Goal: Information Seeking & Learning: Learn about a topic

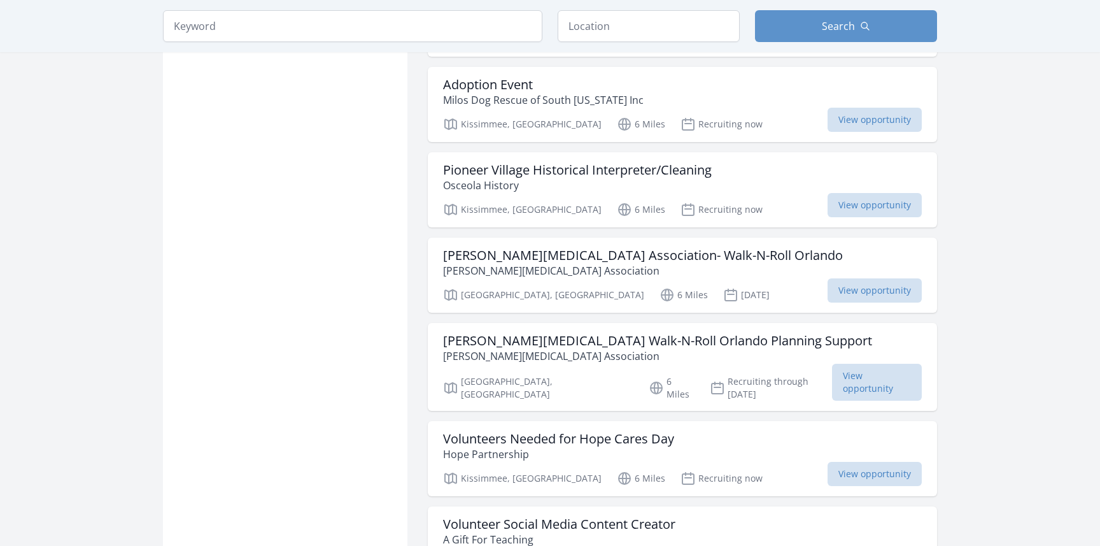
scroll to position [1288, 0]
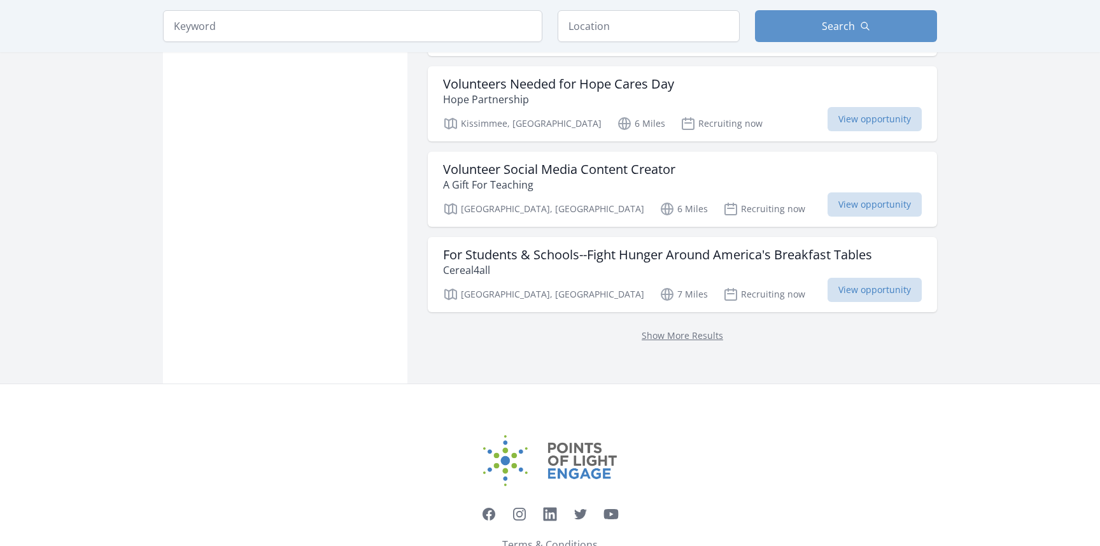
scroll to position [1656, 0]
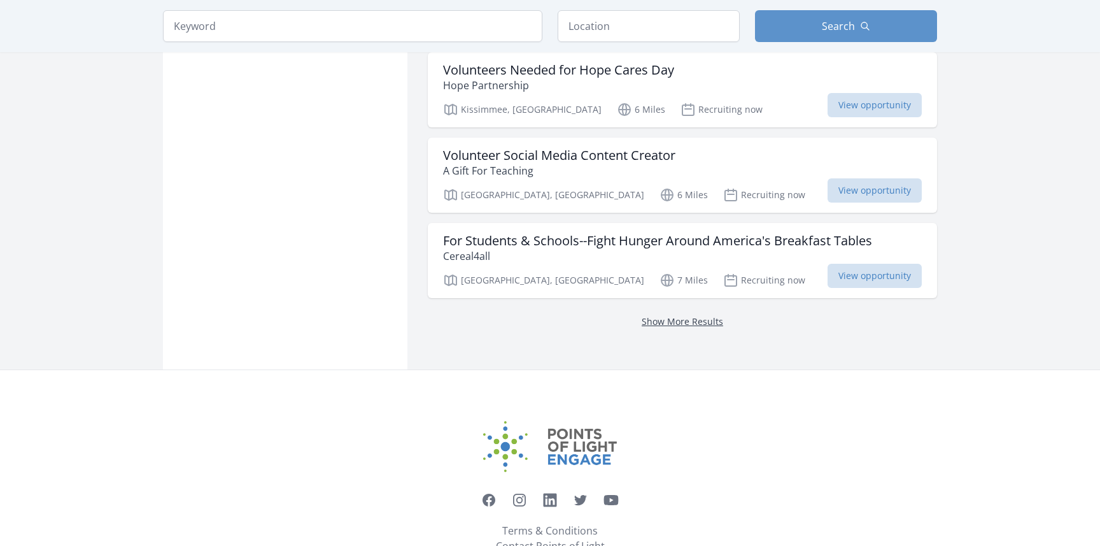
click at [680, 315] on link "Show More Results" at bounding box center [682, 321] width 81 height 12
click at [673, 316] on link "Show More Results" at bounding box center [682, 322] width 81 height 12
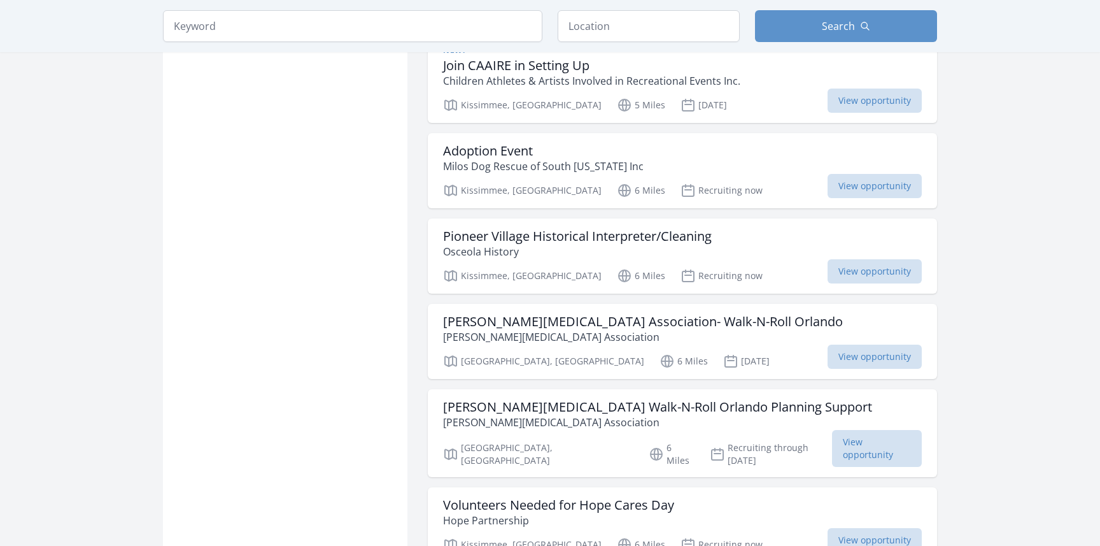
scroll to position [1226, 0]
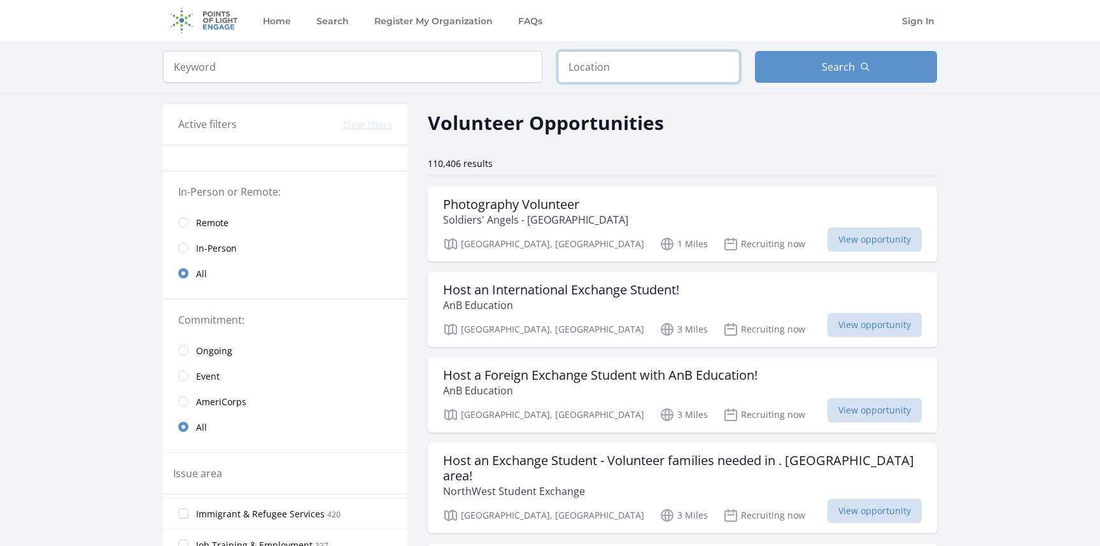
click at [642, 67] on input "text" at bounding box center [649, 67] width 182 height 32
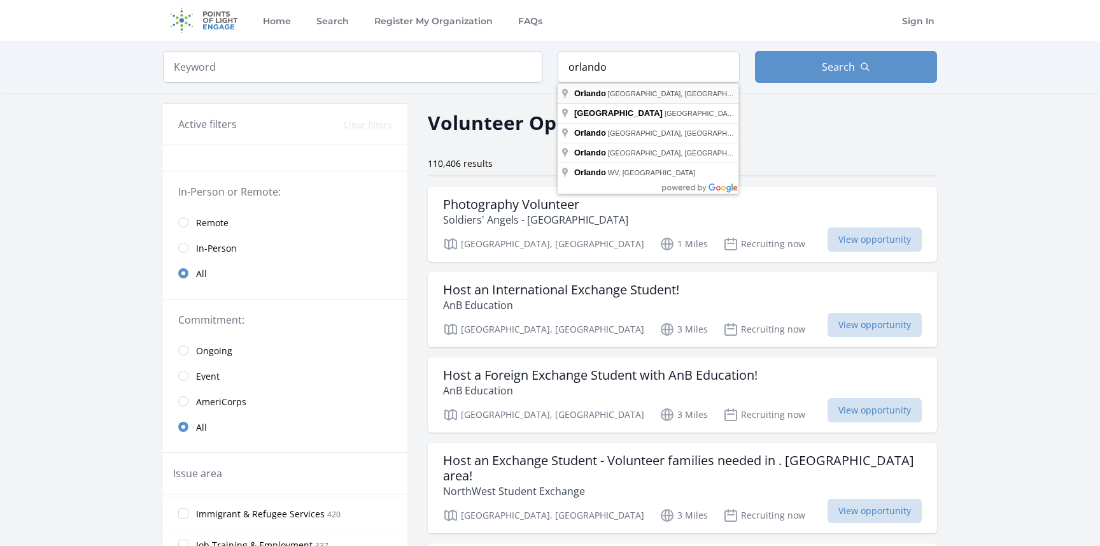
type input "Orlando, FL, USA"
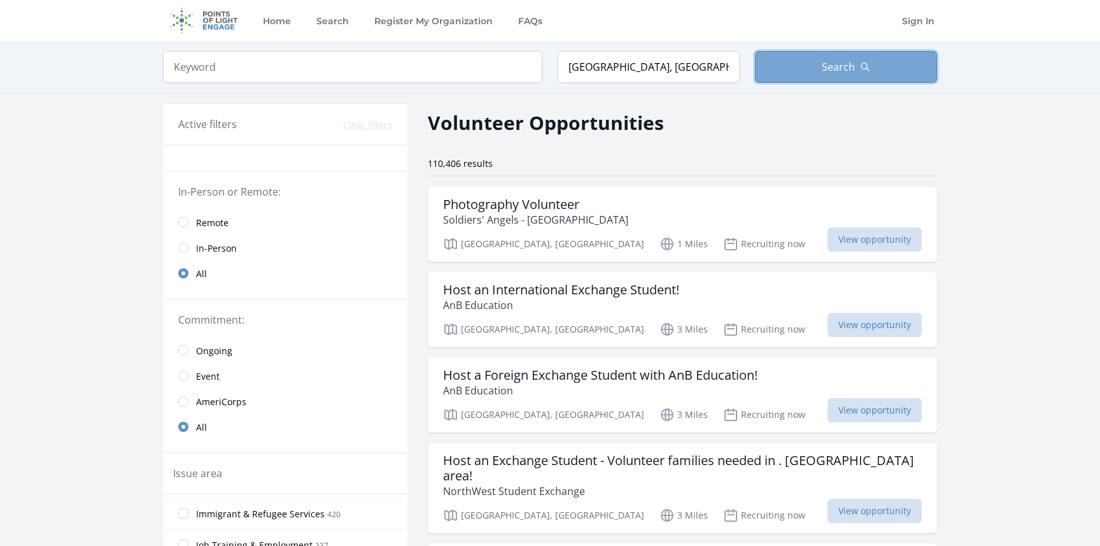
click at [821, 65] on button "Search" at bounding box center [846, 67] width 182 height 32
click at [328, 67] on input "search" at bounding box center [352, 67] width 379 height 32
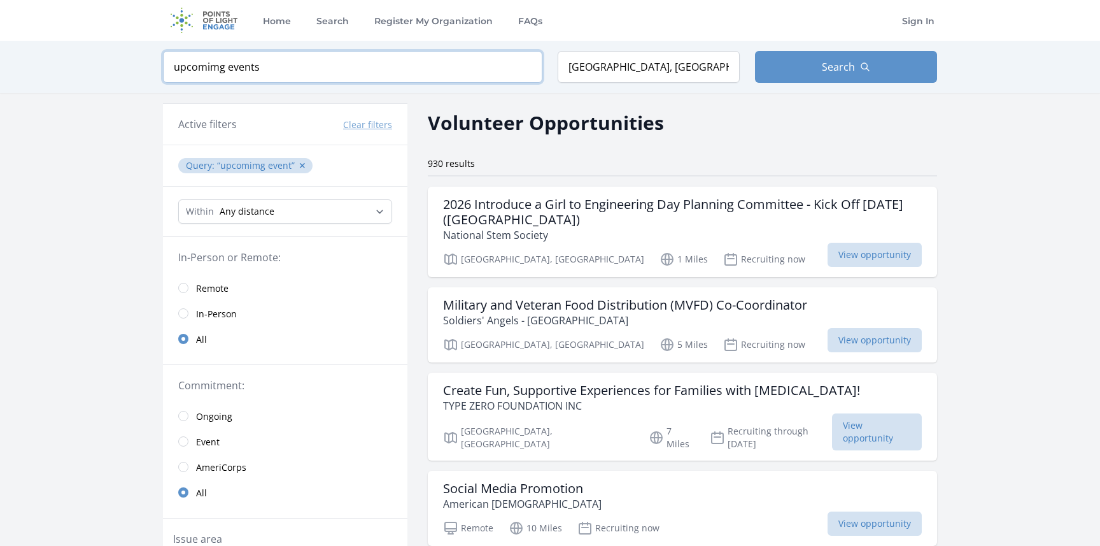
click button "submit" at bounding box center [0, 0] width 0 height 0
type input "upcomimg events"
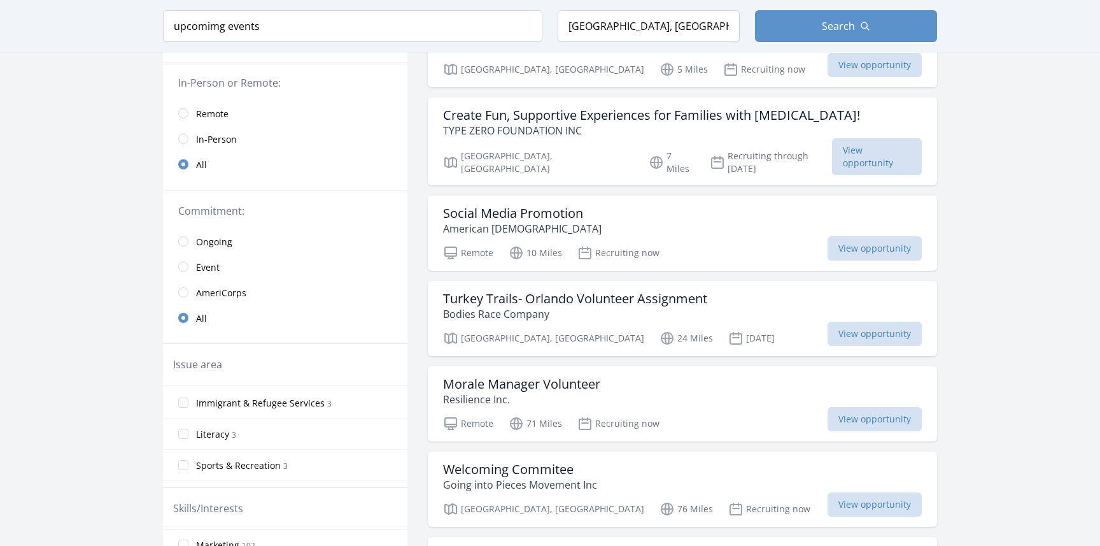
scroll to position [677, 0]
drag, startPoint x: 990, startPoint y: 333, endPoint x: 1019, endPoint y: 328, distance: 29.1
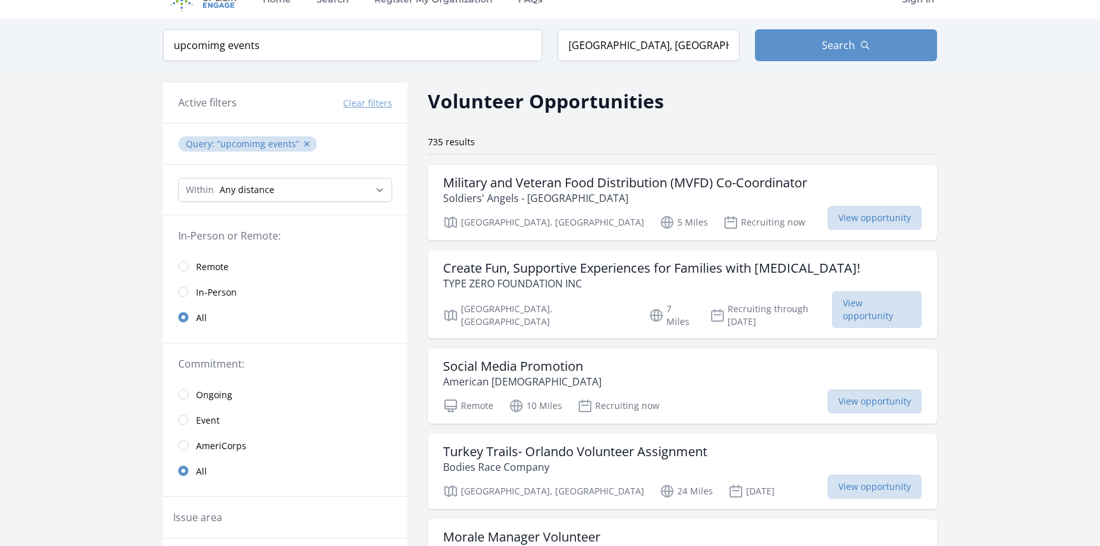
scroll to position [0, 0]
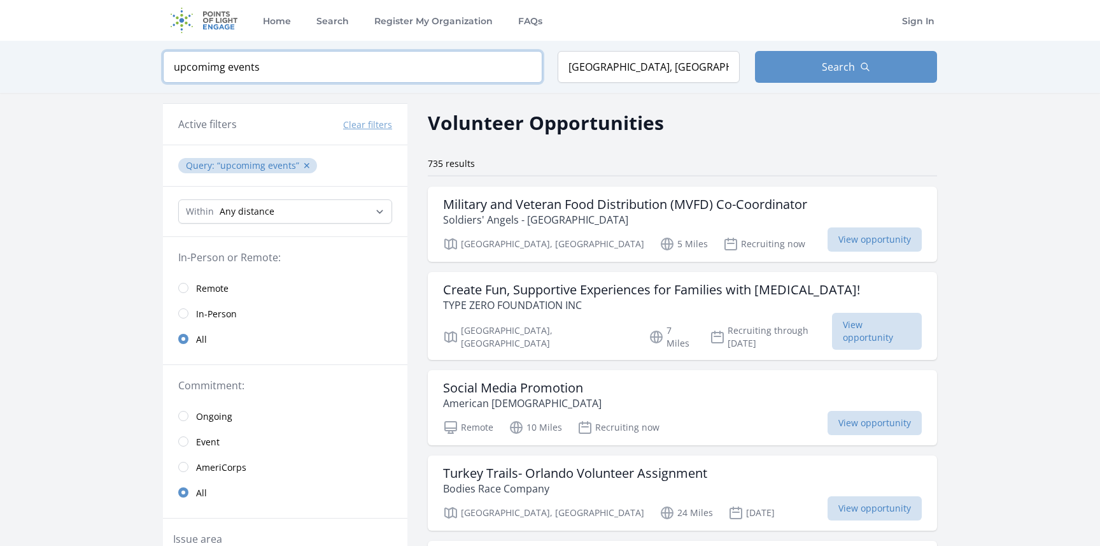
click at [262, 73] on input "upcomimg events" at bounding box center [352, 67] width 379 height 32
